Goal: Entertainment & Leisure: Consume media (video, audio)

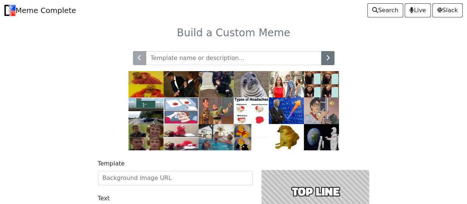
click at [239, 59] on input "text" at bounding box center [234, 58] width 176 height 14
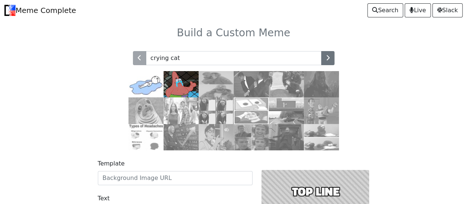
type input "crying cat"
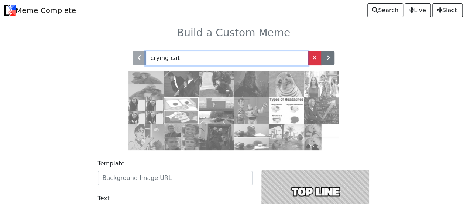
click at [229, 58] on input "crying cat" at bounding box center [227, 58] width 162 height 14
type input "crying"
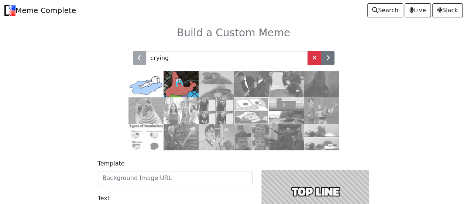
click at [151, 113] on img at bounding box center [146, 110] width 35 height 27
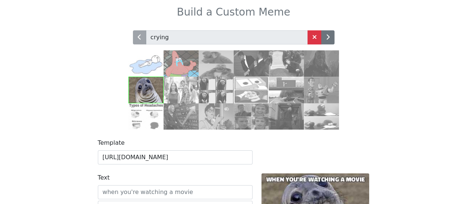
scroll to position [20, 0]
click at [155, 62] on img at bounding box center [146, 64] width 35 height 27
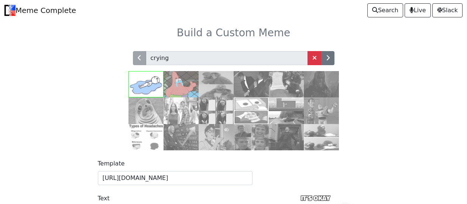
scroll to position [110, 0]
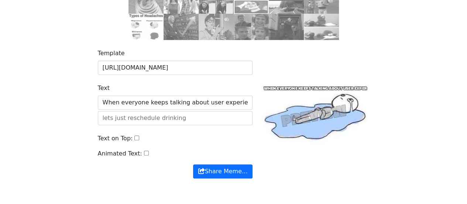
type input "When everyone keeps talking about user experience"
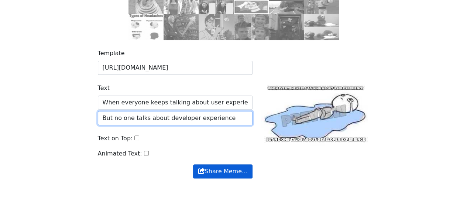
type input "But no one talks about developer experience"
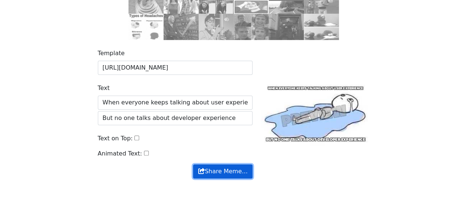
click at [230, 168] on button "Share Meme…" at bounding box center [222, 171] width 59 height 14
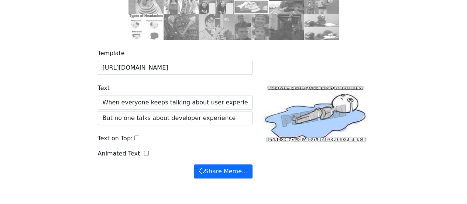
scroll to position [0, 0]
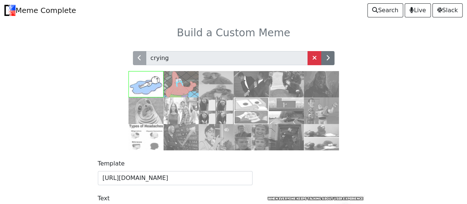
click at [152, 110] on img at bounding box center [146, 110] width 35 height 27
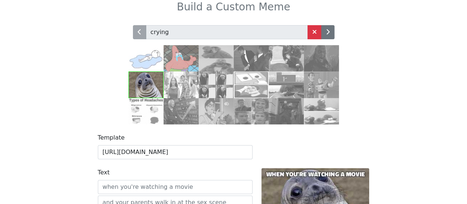
scroll to position [25, 0]
click at [190, 65] on img at bounding box center [181, 58] width 35 height 27
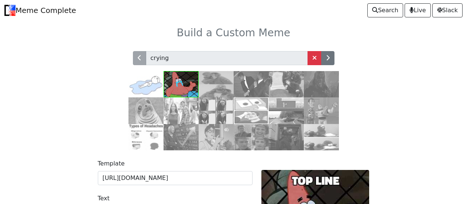
scroll to position [110, 0]
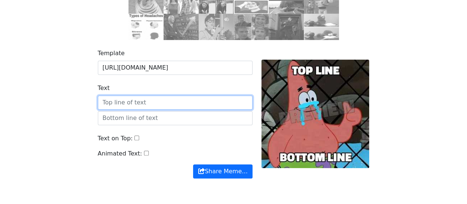
click at [162, 105] on input "Text" at bounding box center [175, 102] width 155 height 14
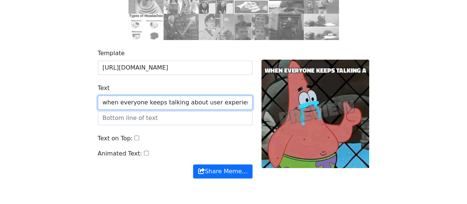
type input "when everyone keeps talking about user experience"
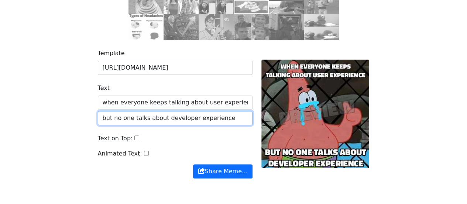
type input "but no one talks about developer experience"
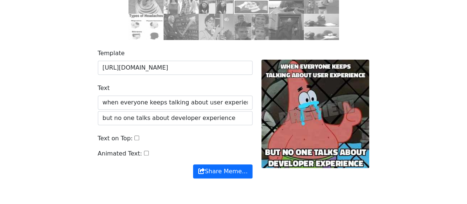
click at [198, 149] on div "Animated Text:" at bounding box center [175, 156] width 155 height 15
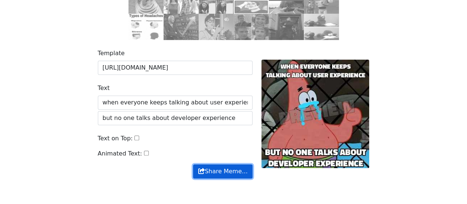
click at [217, 171] on button "Share Meme…" at bounding box center [222, 171] width 59 height 14
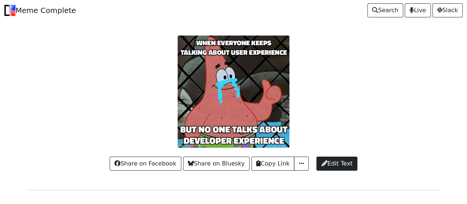
drag, startPoint x: 221, startPoint y: 100, endPoint x: 325, endPoint y: 119, distance: 106.4
click at [325, 119] on div at bounding box center [233, 91] width 421 height 112
click at [304, 163] on button "button" at bounding box center [301, 163] width 15 height 14
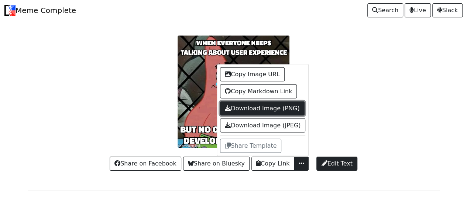
click at [268, 109] on link "Download Image (PNG)" at bounding box center [262, 108] width 84 height 14
